Goal: Transaction & Acquisition: Download file/media

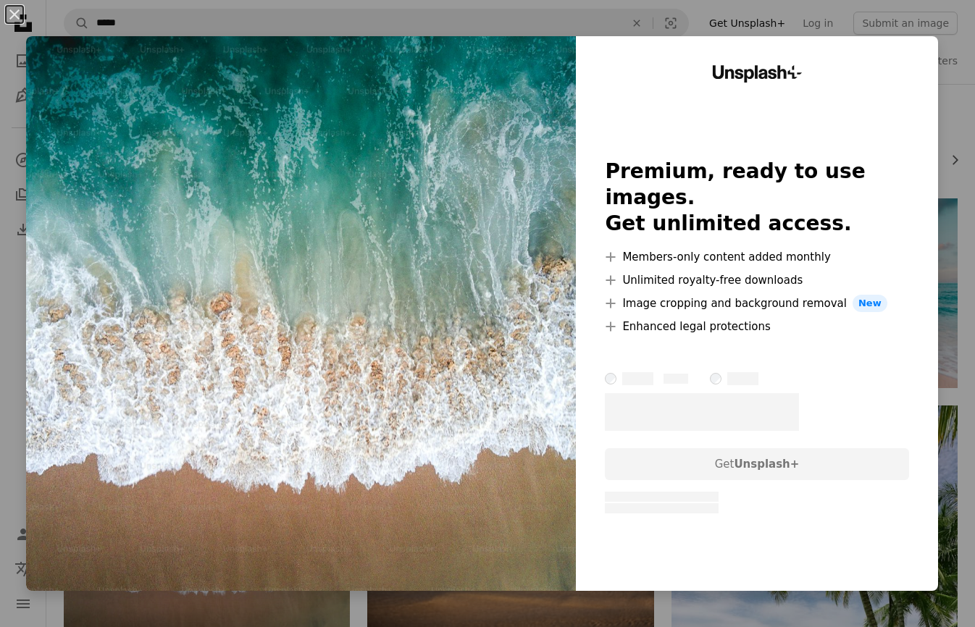
scroll to position [206, 0]
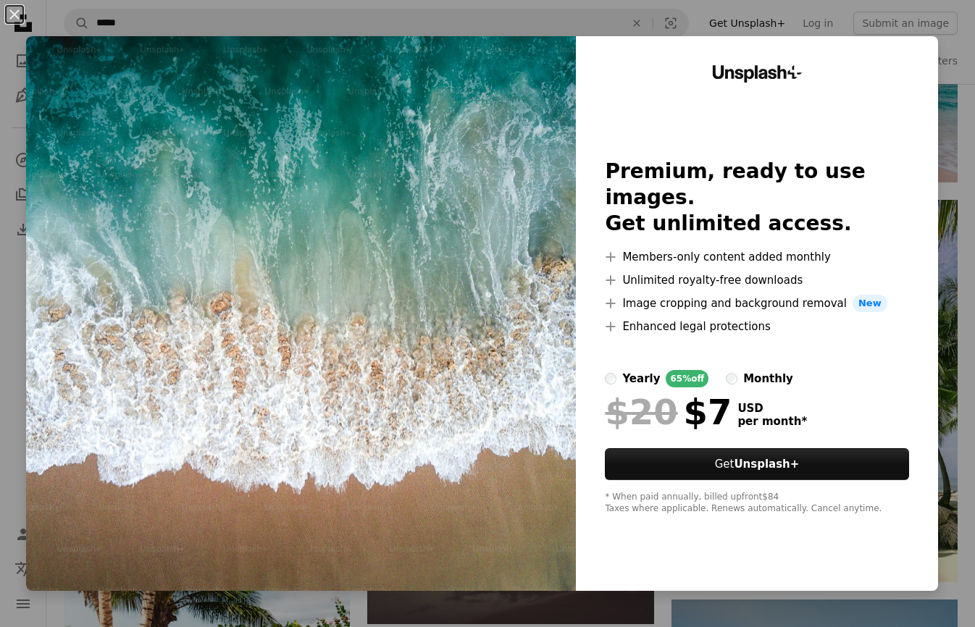
click at [787, 4] on div "An X shape Unsplash+ Premium, ready to use images. Get unlimited access. A plus…" at bounding box center [487, 313] width 975 height 627
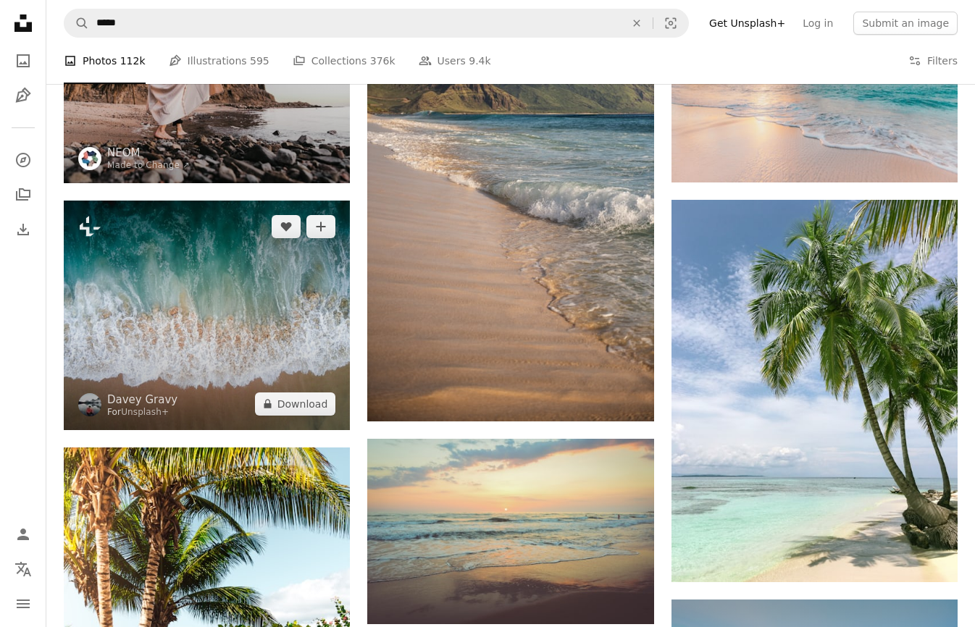
click at [210, 274] on img at bounding box center [207, 315] width 286 height 229
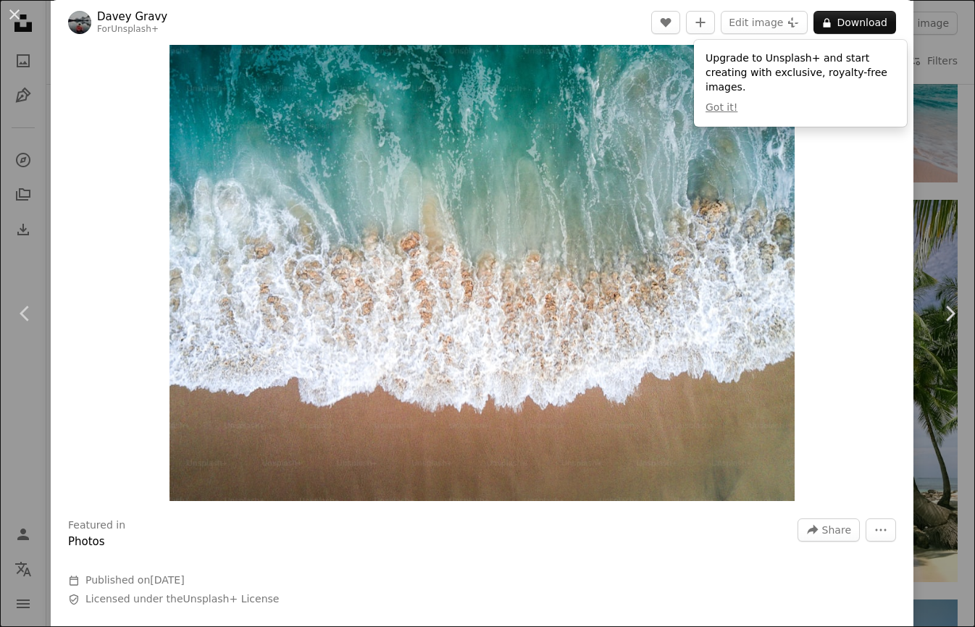
scroll to position [22, 0]
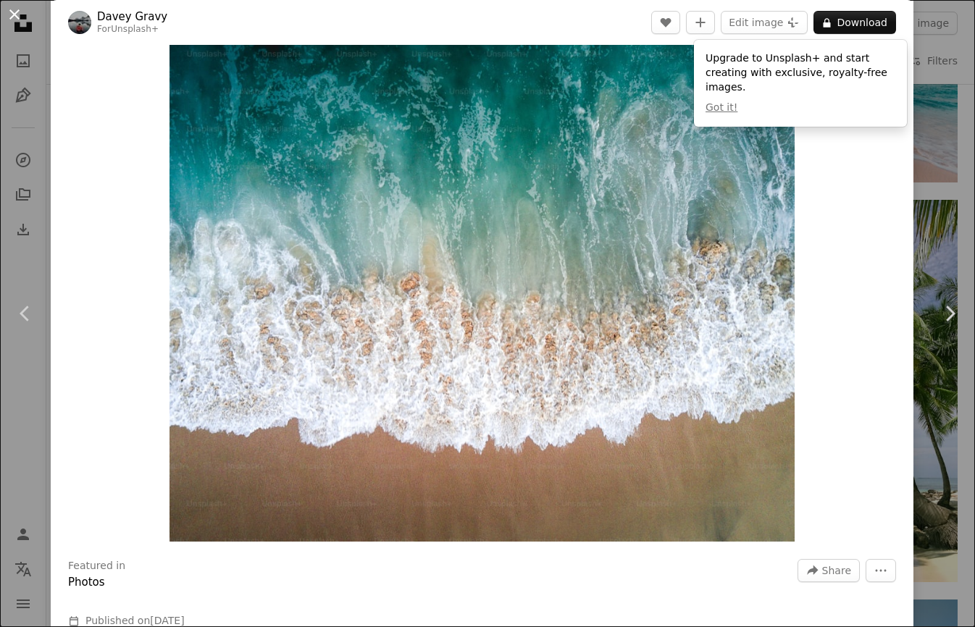
click at [17, 23] on button "An X shape" at bounding box center [14, 14] width 17 height 17
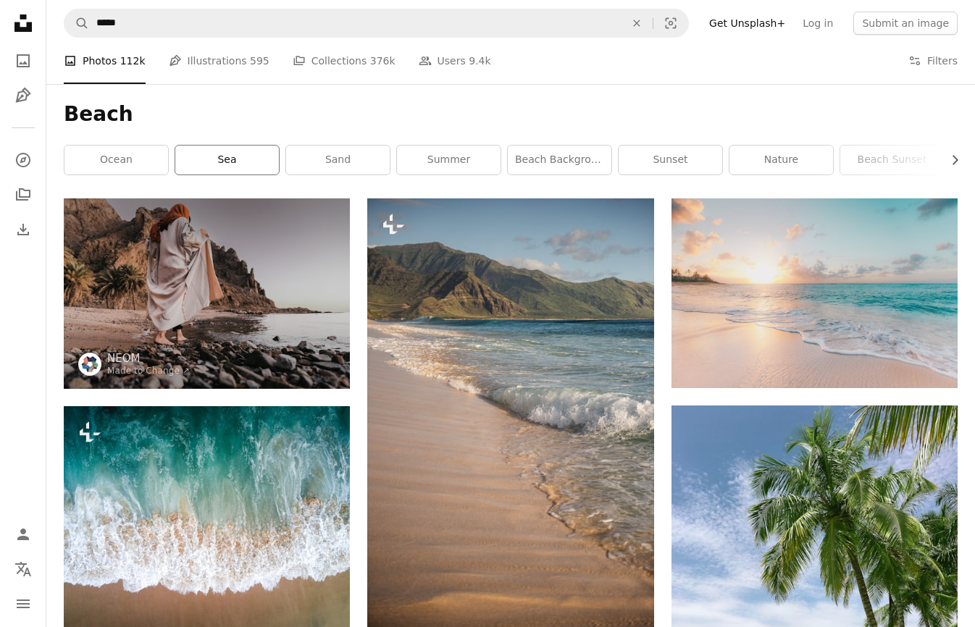
click at [220, 165] on link "sea" at bounding box center [227, 160] width 104 height 29
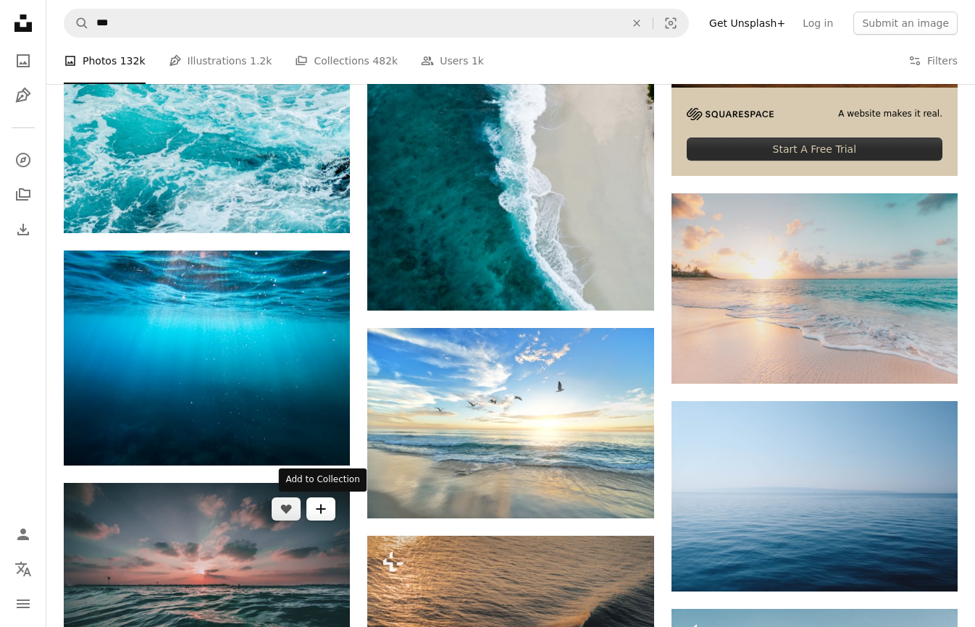
scroll to position [558, 0]
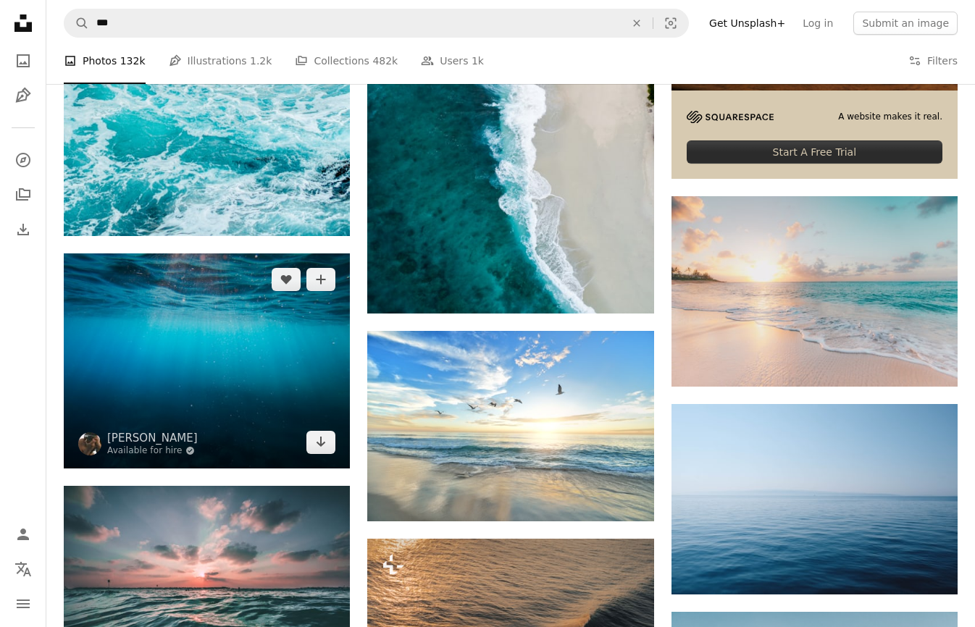
click at [268, 388] on img at bounding box center [207, 360] width 286 height 214
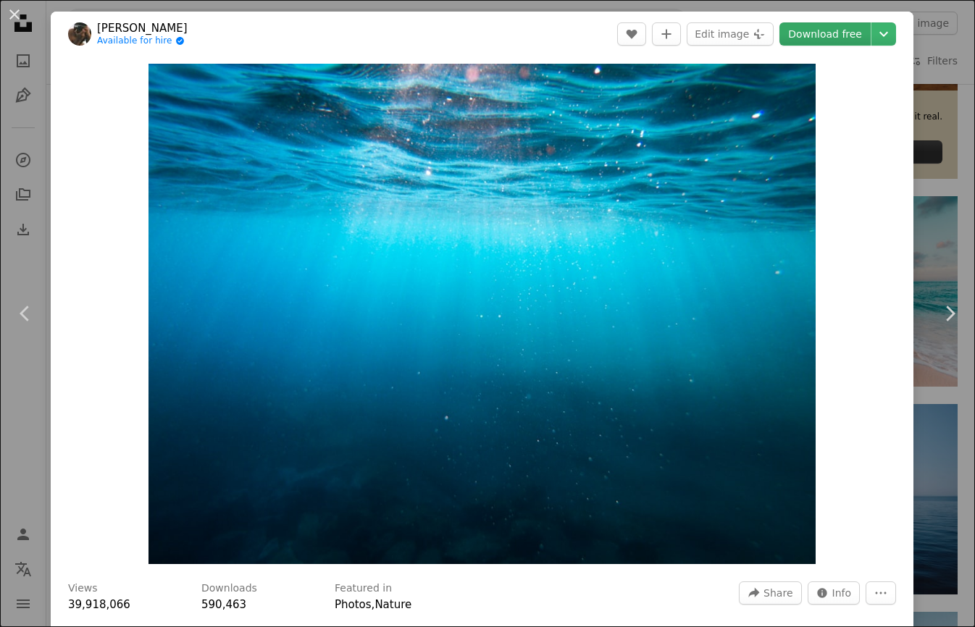
click at [829, 39] on link "Download free" at bounding box center [824, 33] width 91 height 23
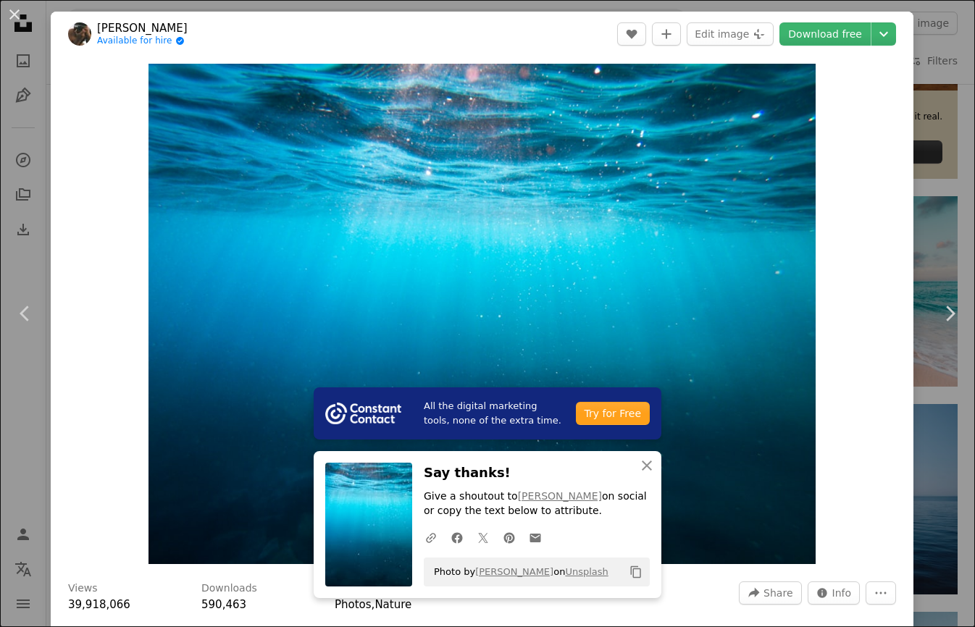
click at [965, 220] on div "An X shape Chevron left Chevron right All the digital marketing tools, none of …" at bounding box center [487, 313] width 975 height 627
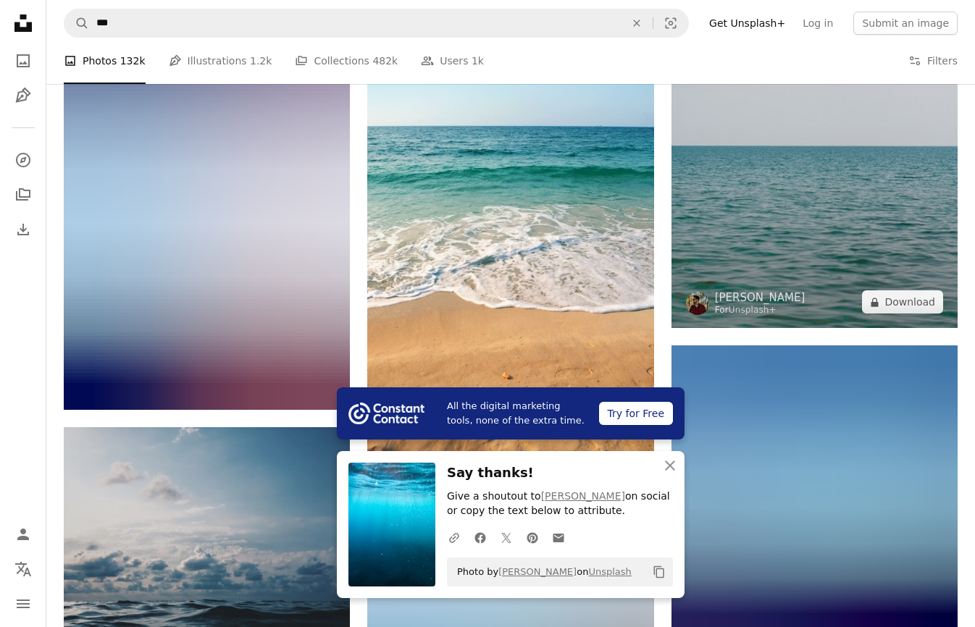
scroll to position [1273, 0]
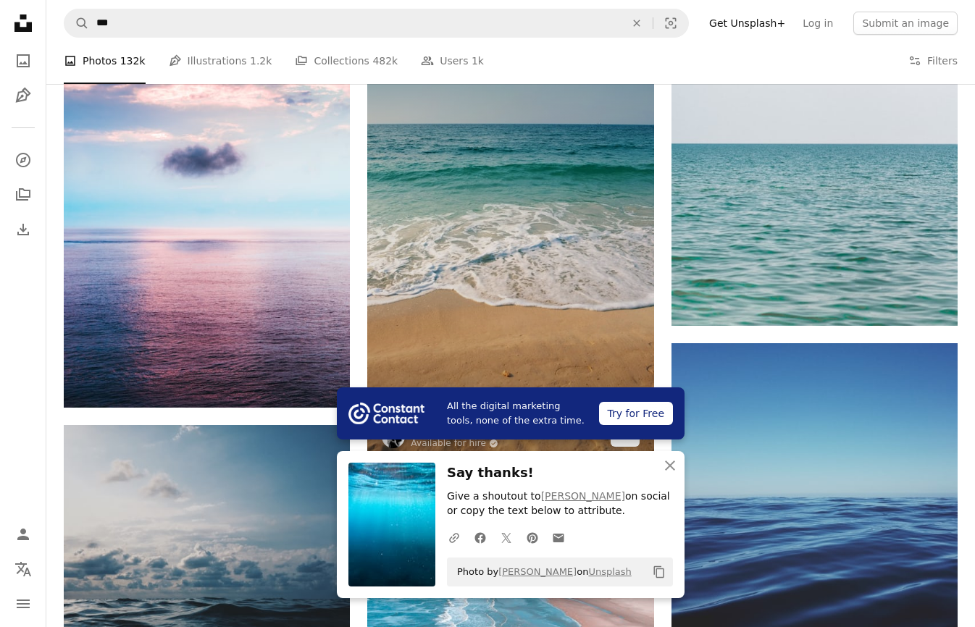
click at [569, 220] on img at bounding box center [510, 246] width 286 height 429
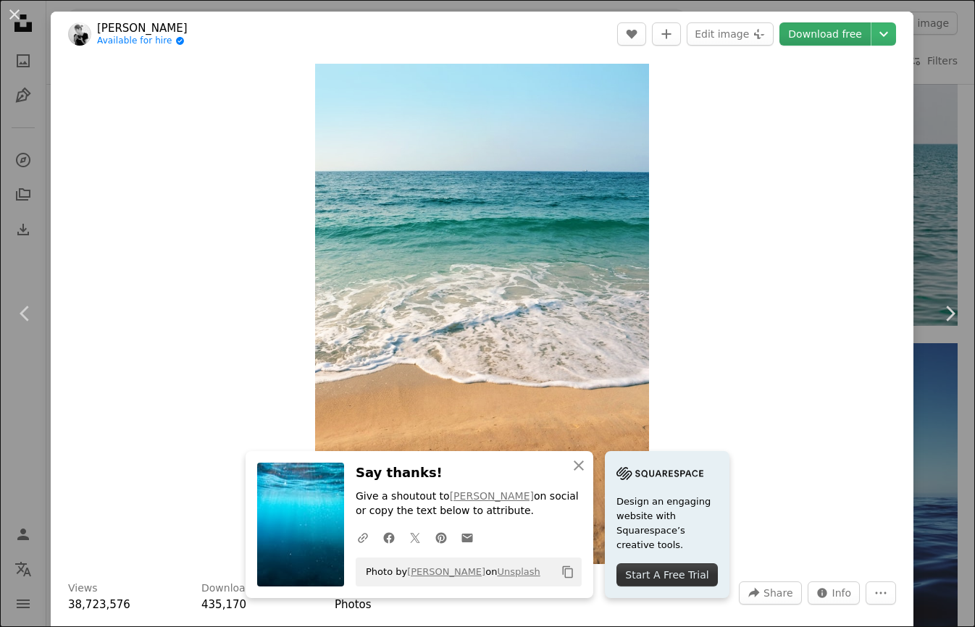
click at [832, 31] on link "Download free" at bounding box center [824, 33] width 91 height 23
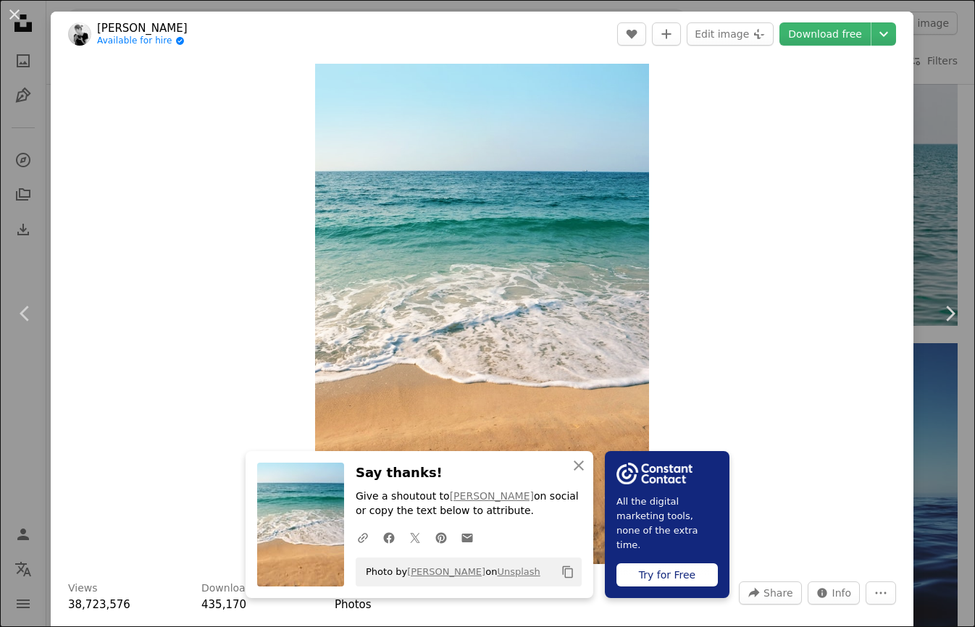
click at [933, 208] on div "An X shape Chevron left Chevron right An X shape Close Say thanks! Give a shout…" at bounding box center [487, 313] width 975 height 627
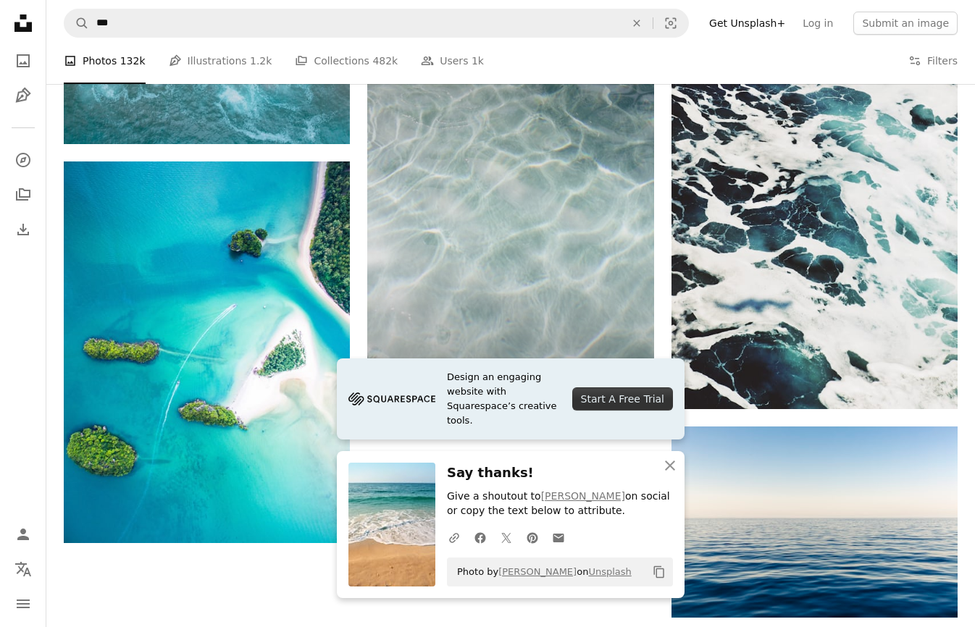
scroll to position [2156, 0]
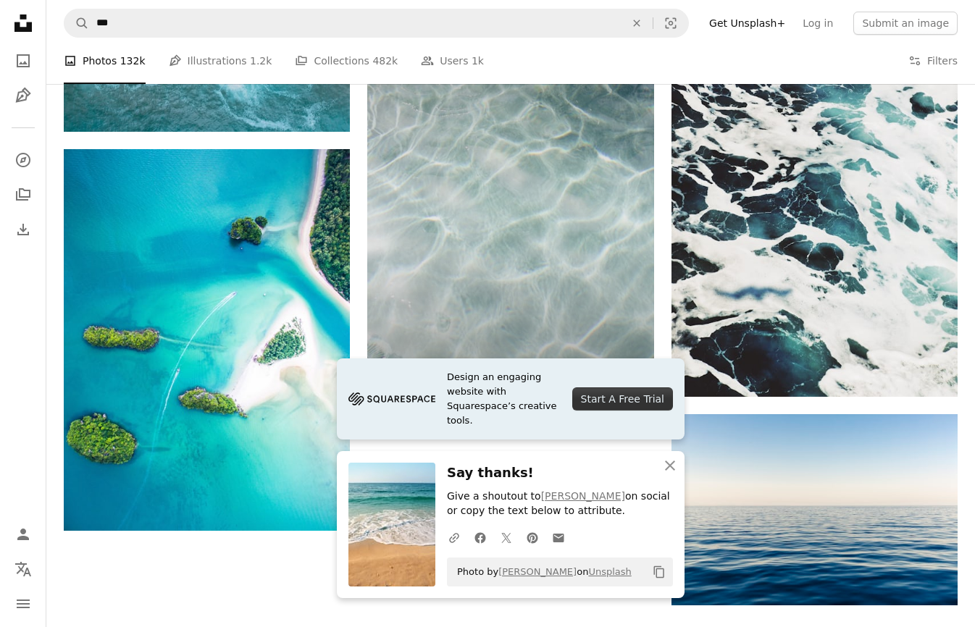
click at [523, 211] on img at bounding box center [510, 208] width 286 height 429
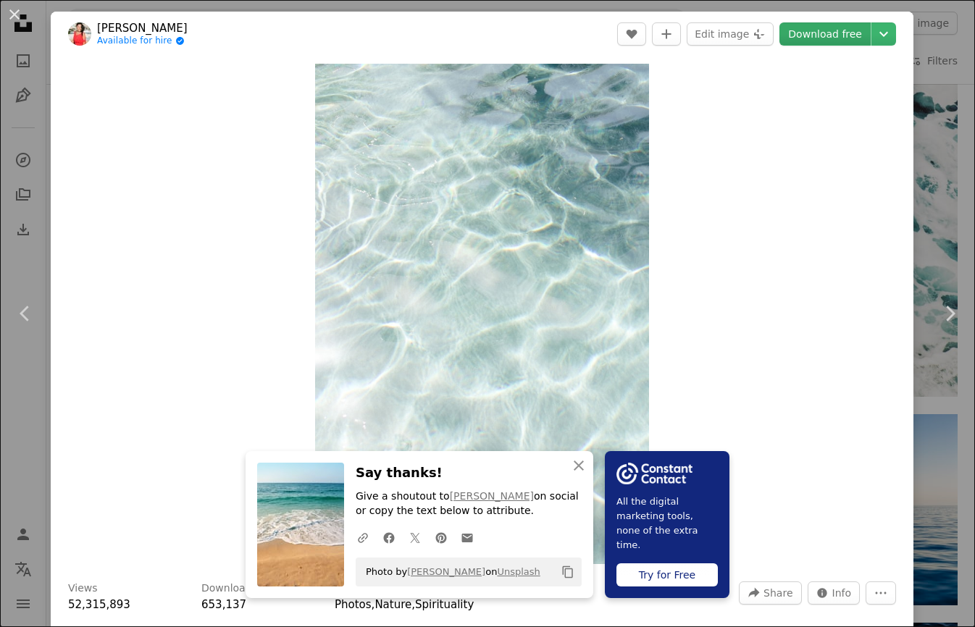
click at [857, 38] on link "Download free" at bounding box center [824, 33] width 91 height 23
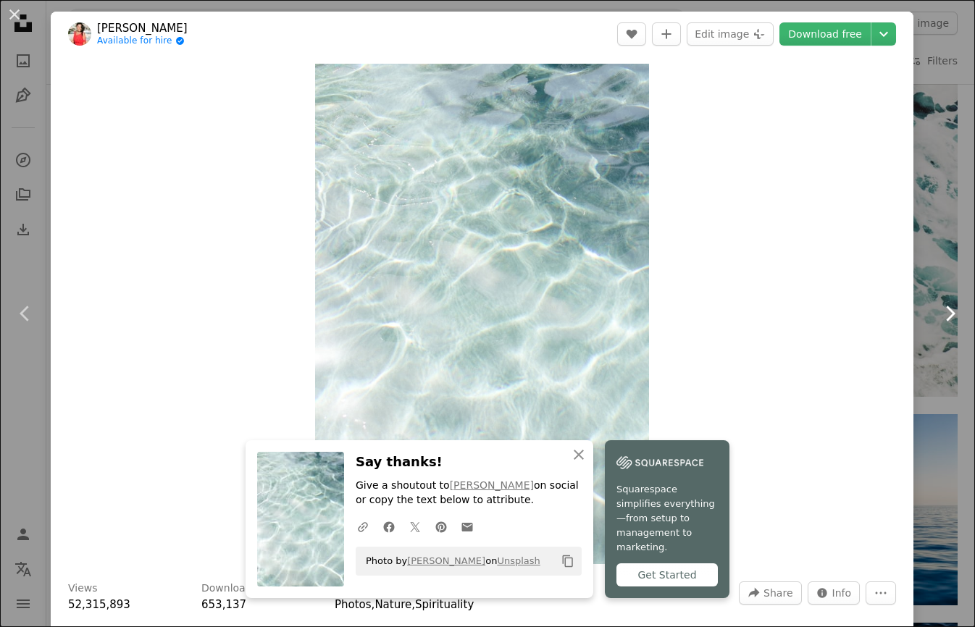
click at [944, 251] on link "Chevron right" at bounding box center [949, 313] width 51 height 139
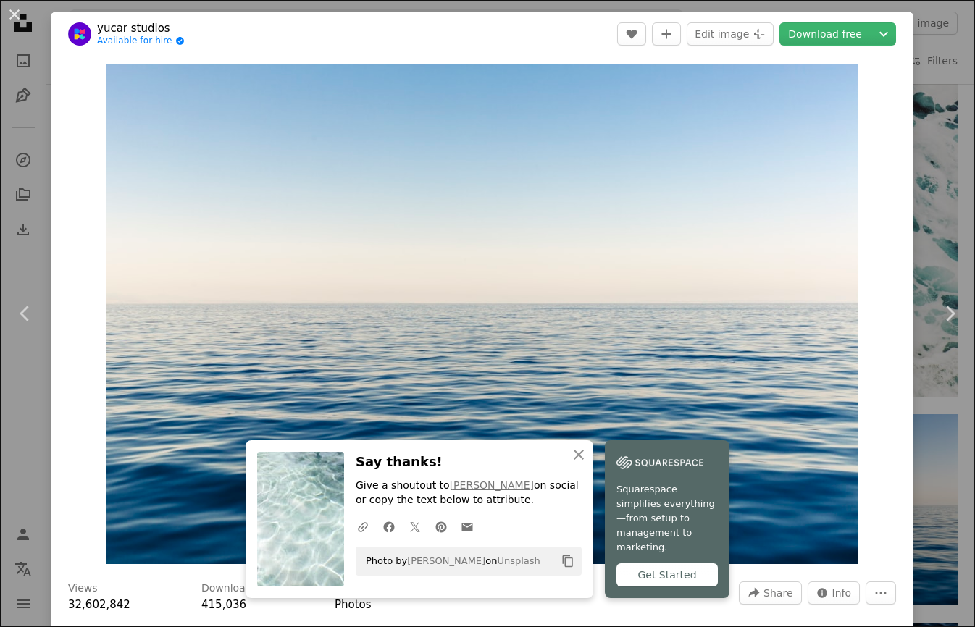
click at [941, 123] on div "An X shape Chevron left Chevron right An X shape Close Say thanks! Give a shout…" at bounding box center [487, 313] width 975 height 627
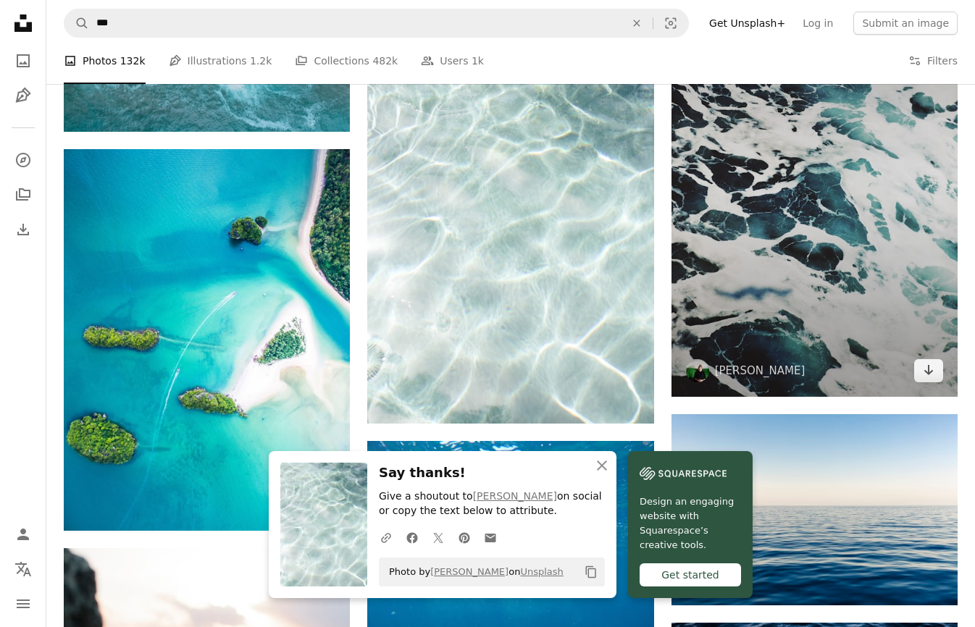
click at [878, 187] on img at bounding box center [814, 183] width 286 height 427
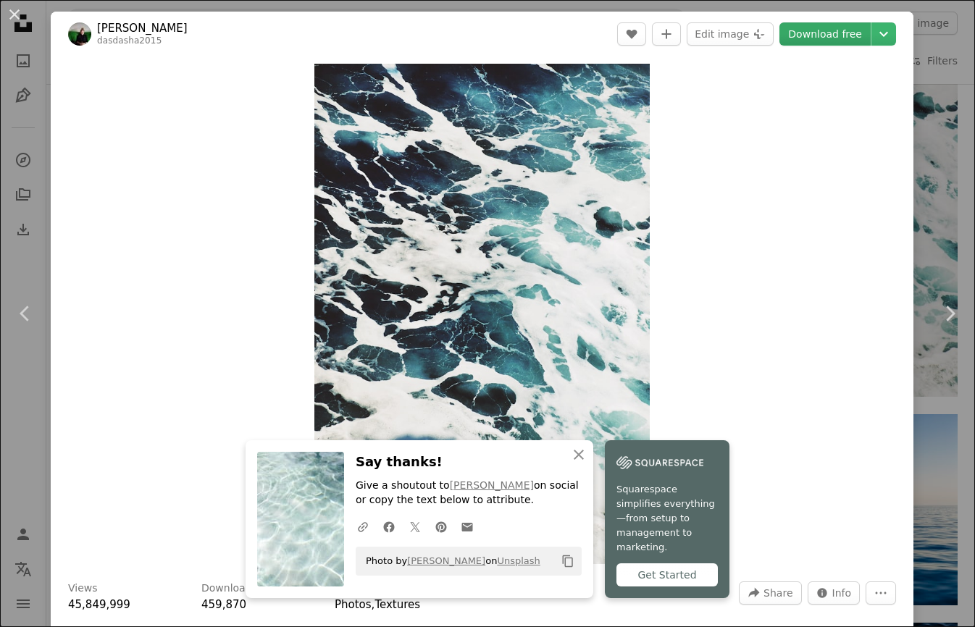
click at [848, 36] on link "Download free" at bounding box center [824, 33] width 91 height 23
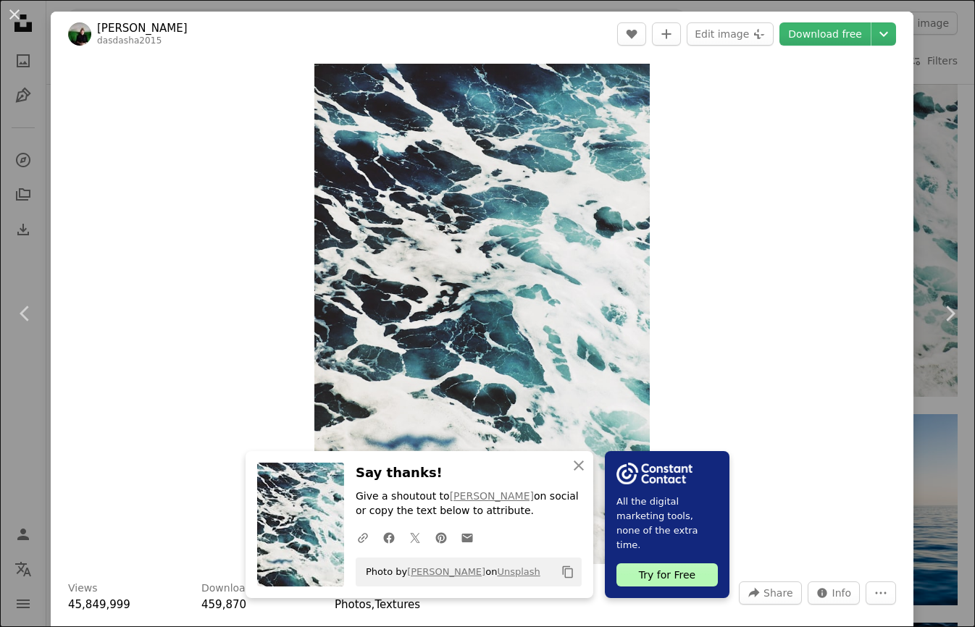
click at [963, 187] on div "An X shape Chevron left Chevron right An X shape Close Say thanks! Give a shout…" at bounding box center [487, 313] width 975 height 627
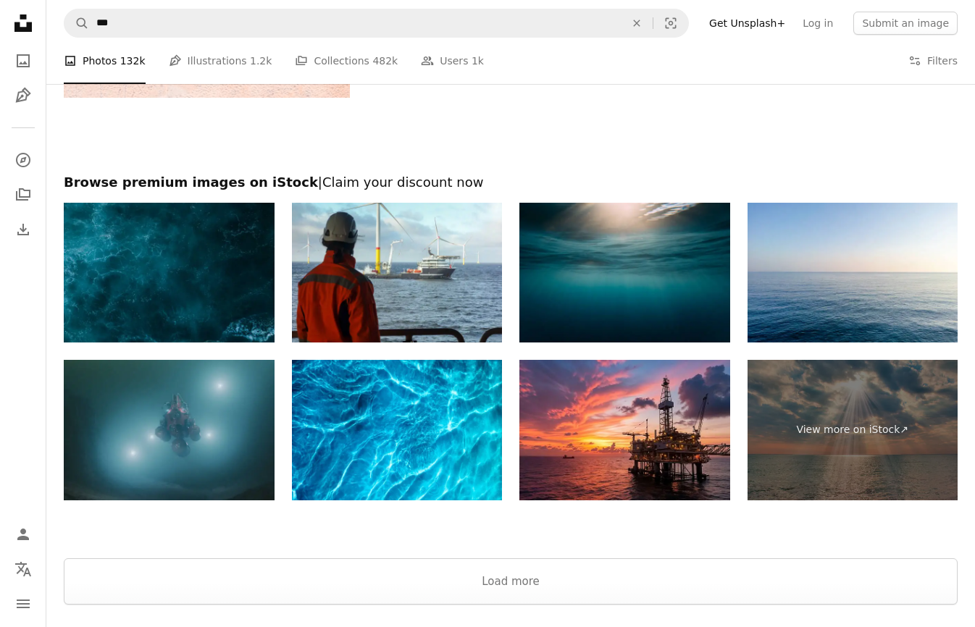
scroll to position [5521, 0]
